Goal: Task Accomplishment & Management: Complete application form

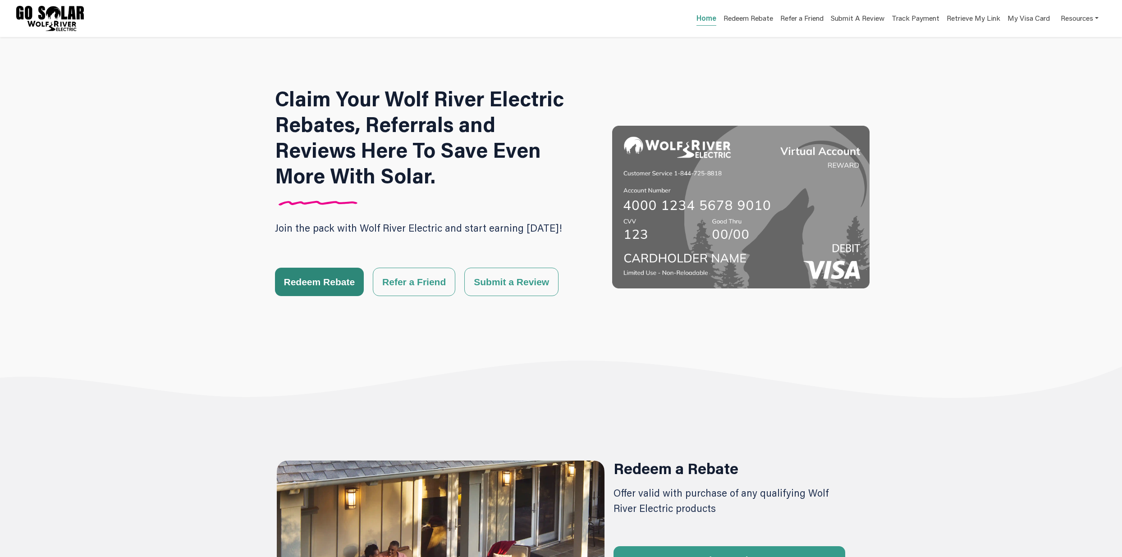
click at [311, 288] on button "Redeem Rebate" at bounding box center [319, 282] width 89 height 28
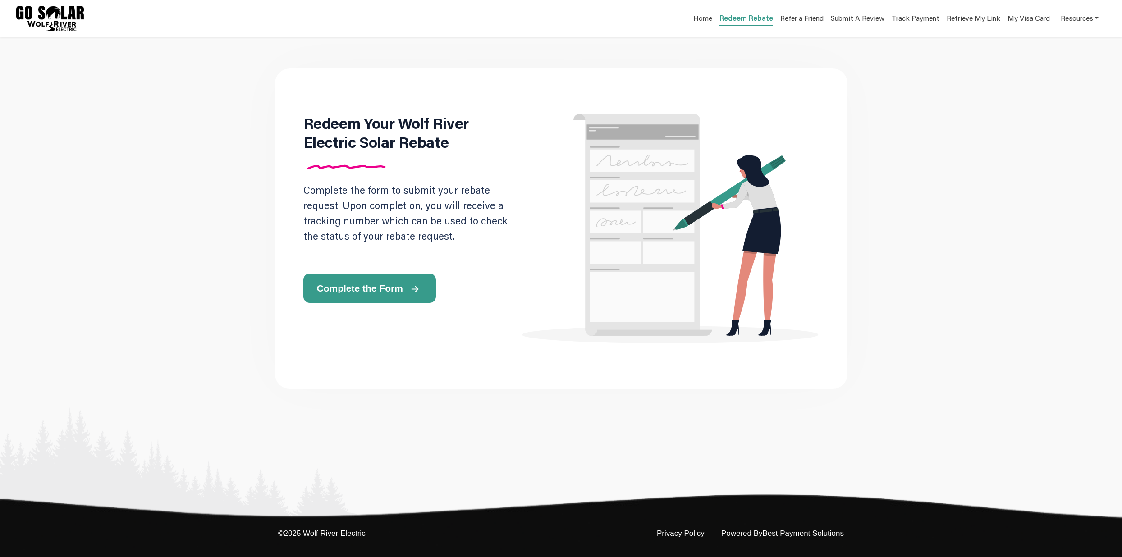
click at [382, 297] on button "Complete the Form" at bounding box center [369, 288] width 132 height 29
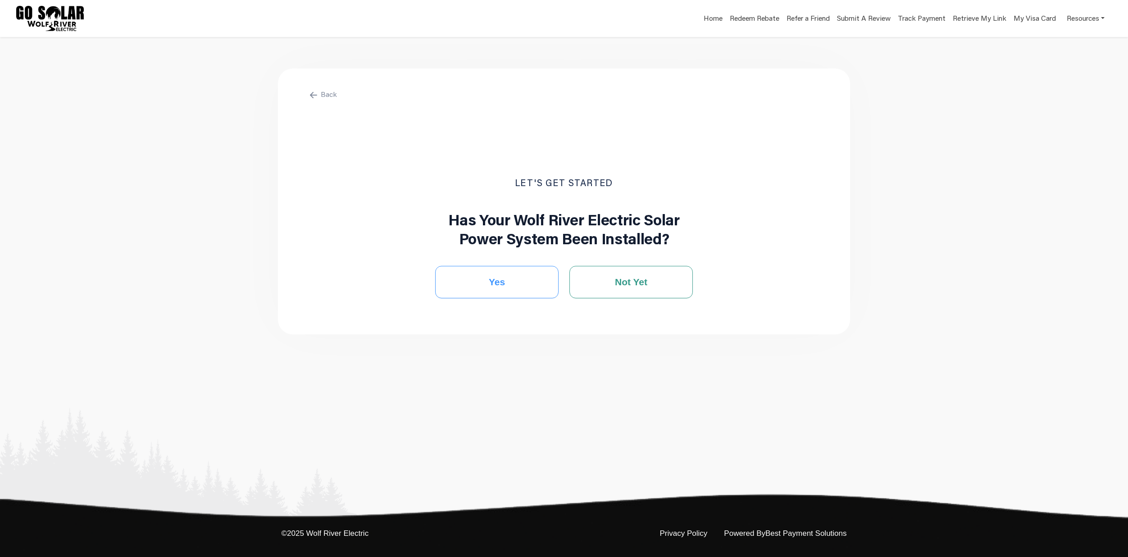
click at [505, 291] on button "Yes" at bounding box center [496, 282] width 123 height 32
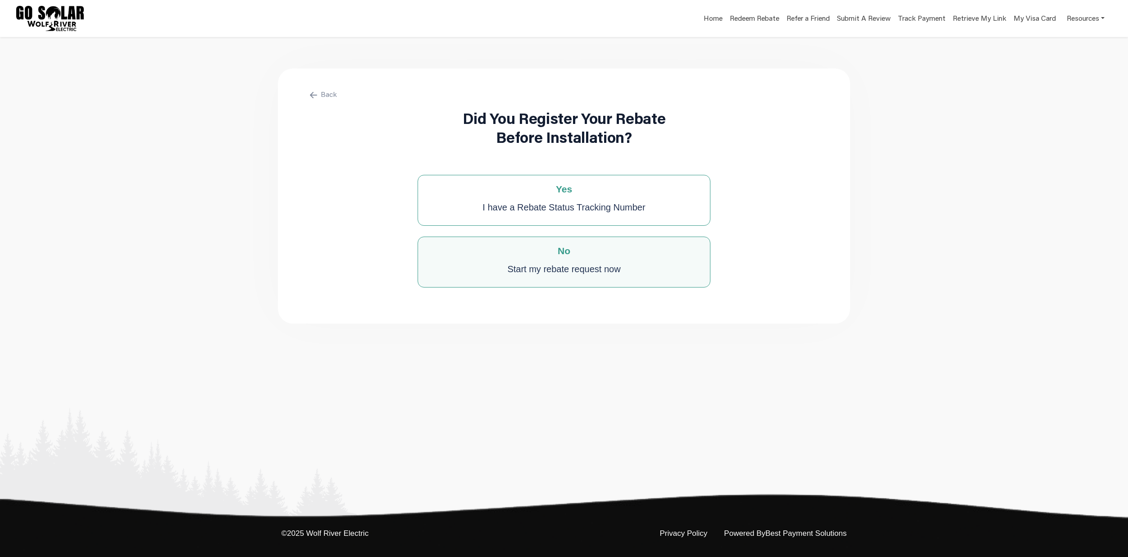
click at [540, 273] on div "Start my rebate request now" at bounding box center [563, 269] width 113 height 18
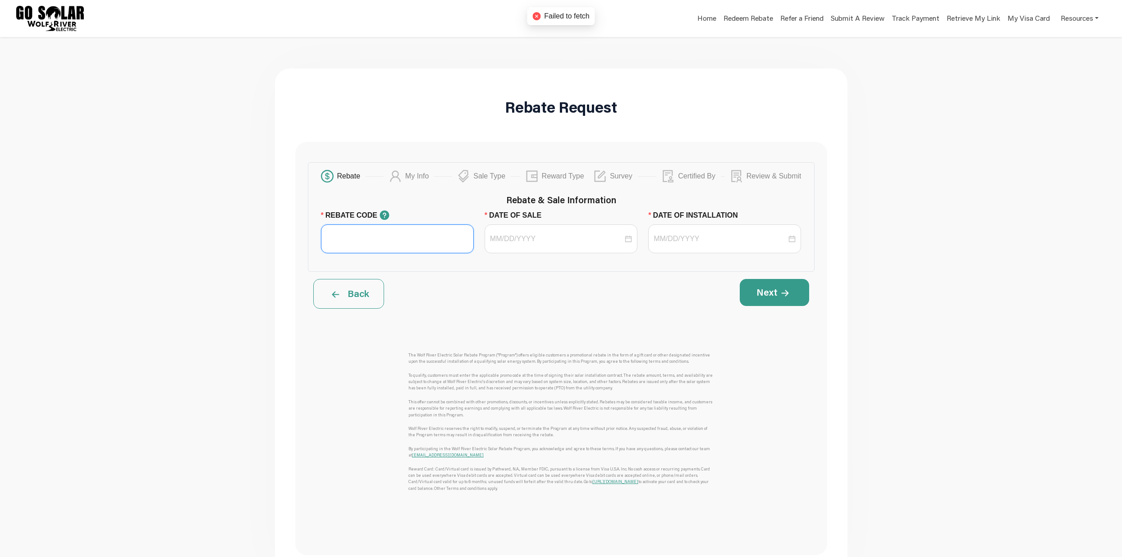
click at [392, 246] on input "REBATE CODE" at bounding box center [397, 238] width 153 height 29
type input "BPS Test"
click at [522, 244] on input "DATE OF SALE" at bounding box center [556, 238] width 133 height 11
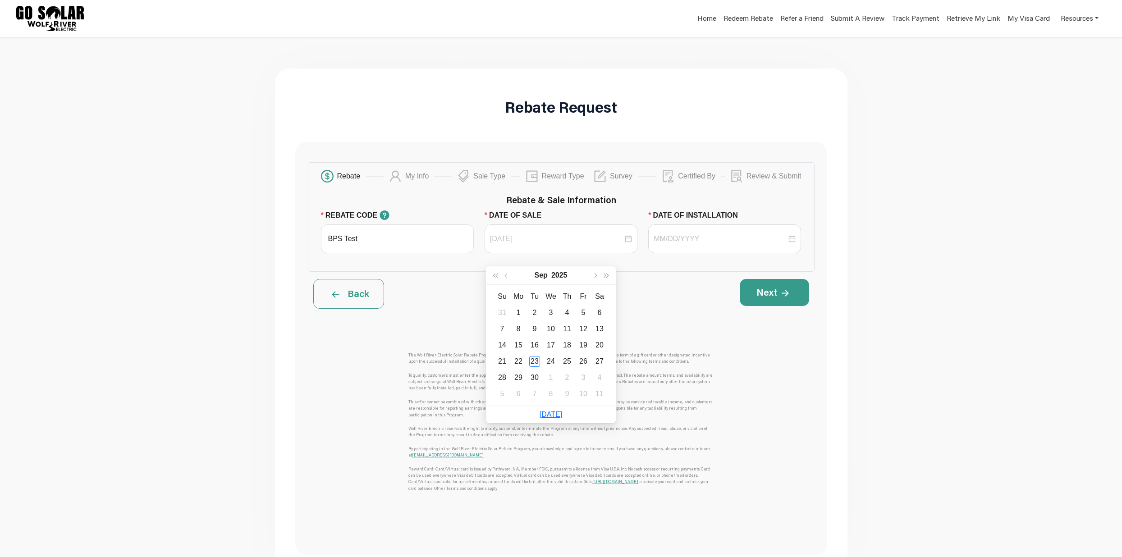
drag, startPoint x: 534, startPoint y: 360, endPoint x: 653, endPoint y: 302, distance: 132.4
click at [534, 360] on div "23" at bounding box center [534, 361] width 11 height 11
click at [706, 241] on div at bounding box center [724, 238] width 153 height 29
click at [512, 244] on input "[DATE]" at bounding box center [556, 238] width 133 height 11
type input "[DATE]"
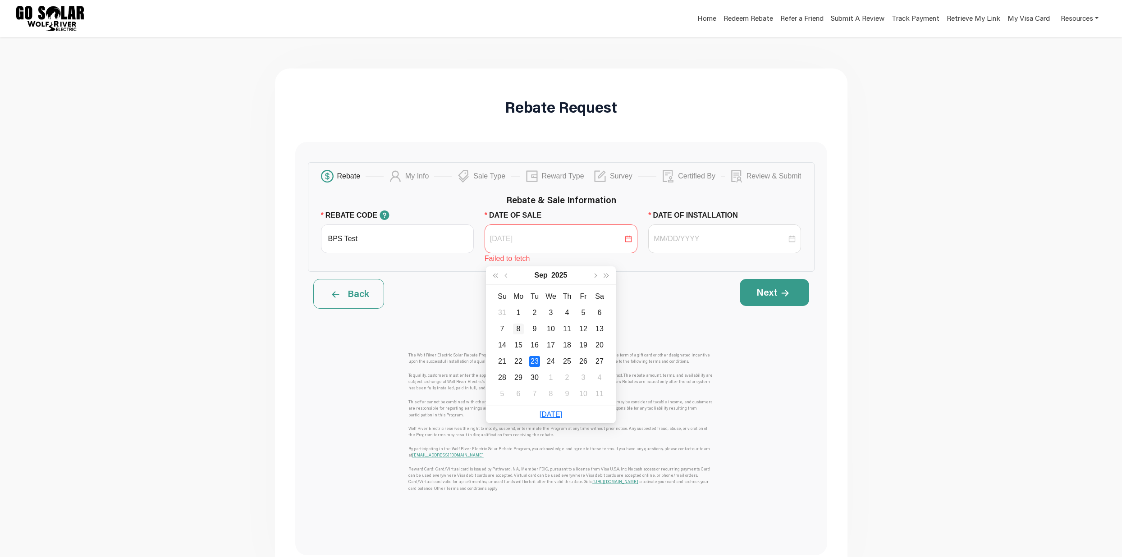
click at [517, 331] on div "8" at bounding box center [518, 329] width 11 height 11
click at [787, 244] on div at bounding box center [724, 238] width 142 height 11
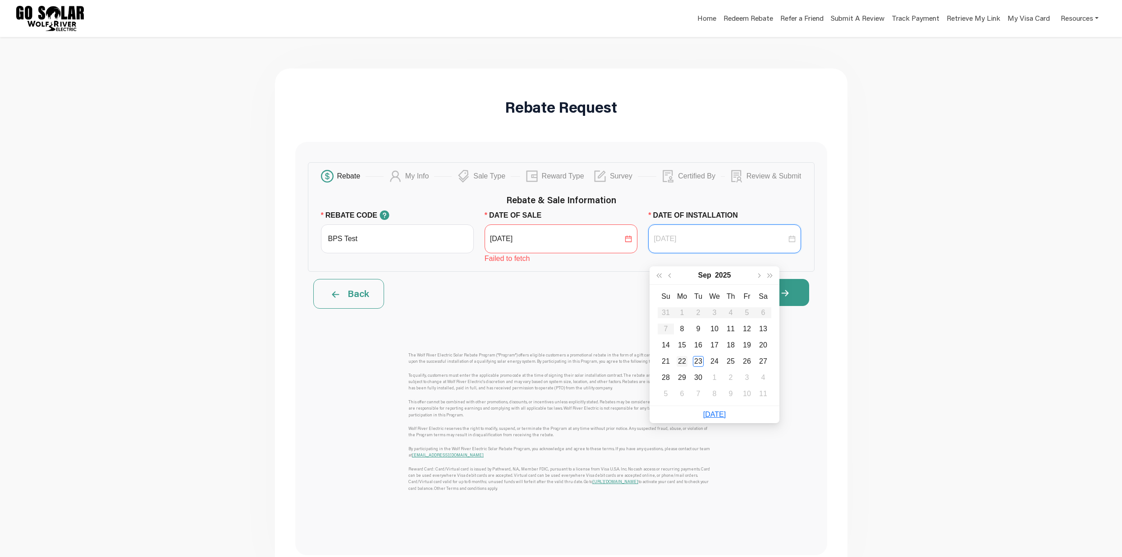
type input "[DATE]"
drag, startPoint x: 680, startPoint y: 360, endPoint x: 750, endPoint y: 339, distance: 73.3
click at [684, 358] on div "22" at bounding box center [681, 361] width 11 height 11
click at [786, 297] on icon at bounding box center [785, 293] width 8 height 7
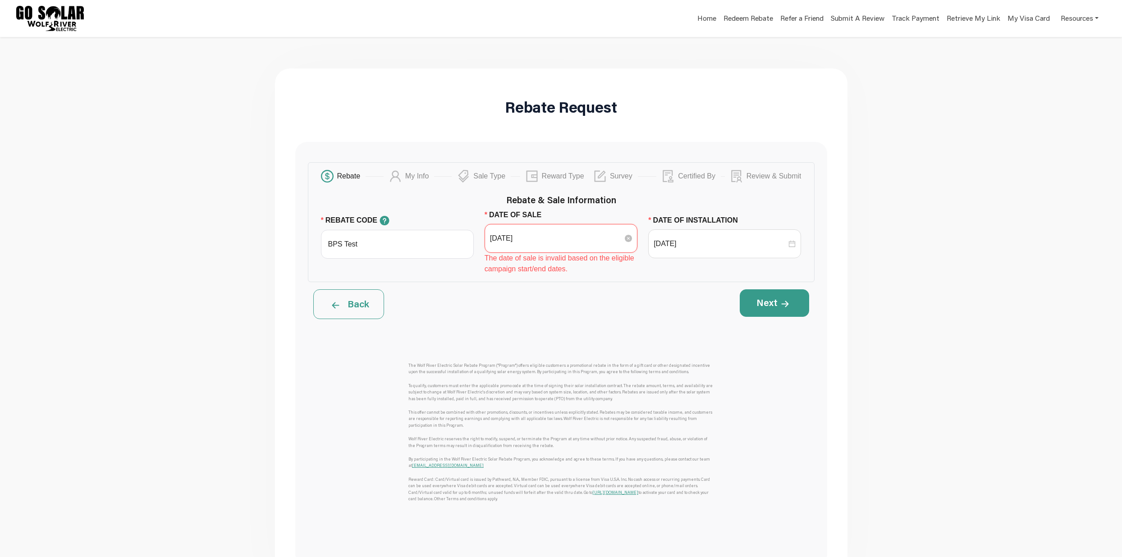
click at [602, 244] on input "[DATE]" at bounding box center [556, 238] width 133 height 11
click at [510, 278] on button "button" at bounding box center [507, 275] width 12 height 18
click at [519, 327] on div "4" at bounding box center [518, 328] width 11 height 11
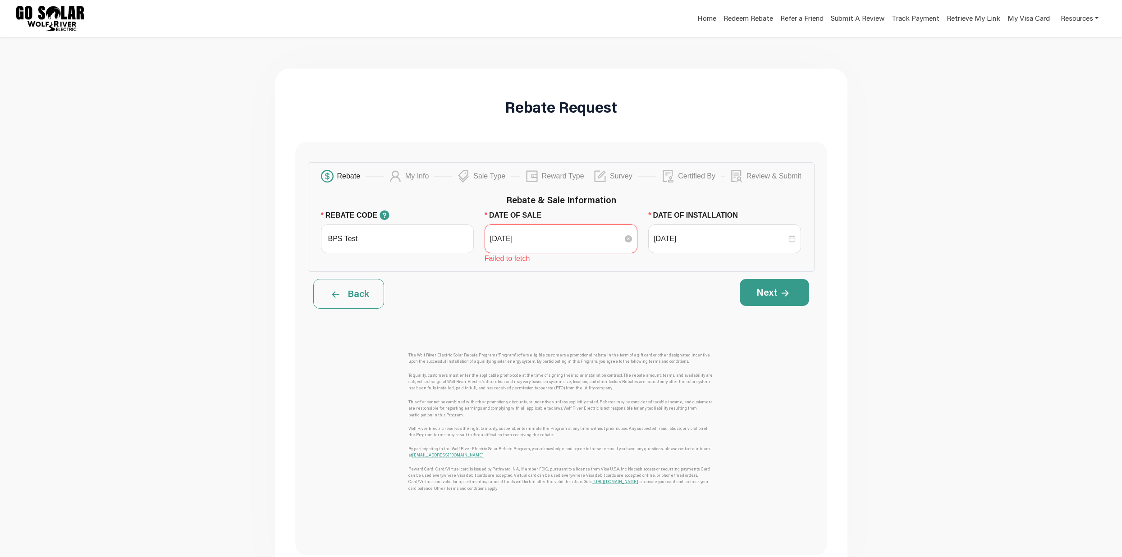
click at [614, 244] on input "[DATE]" at bounding box center [556, 238] width 133 height 11
type input "[DATE]"
click at [586, 314] on div "1" at bounding box center [583, 312] width 11 height 11
drag, startPoint x: 402, startPoint y: 248, endPoint x: 310, endPoint y: 252, distance: 91.5
click at [310, 251] on div "Rebate My Info Sale Type Reward Type Survey Certified By Review & Submit Rebate…" at bounding box center [561, 217] width 506 height 110
